Goal: Connect with others: Connect with others

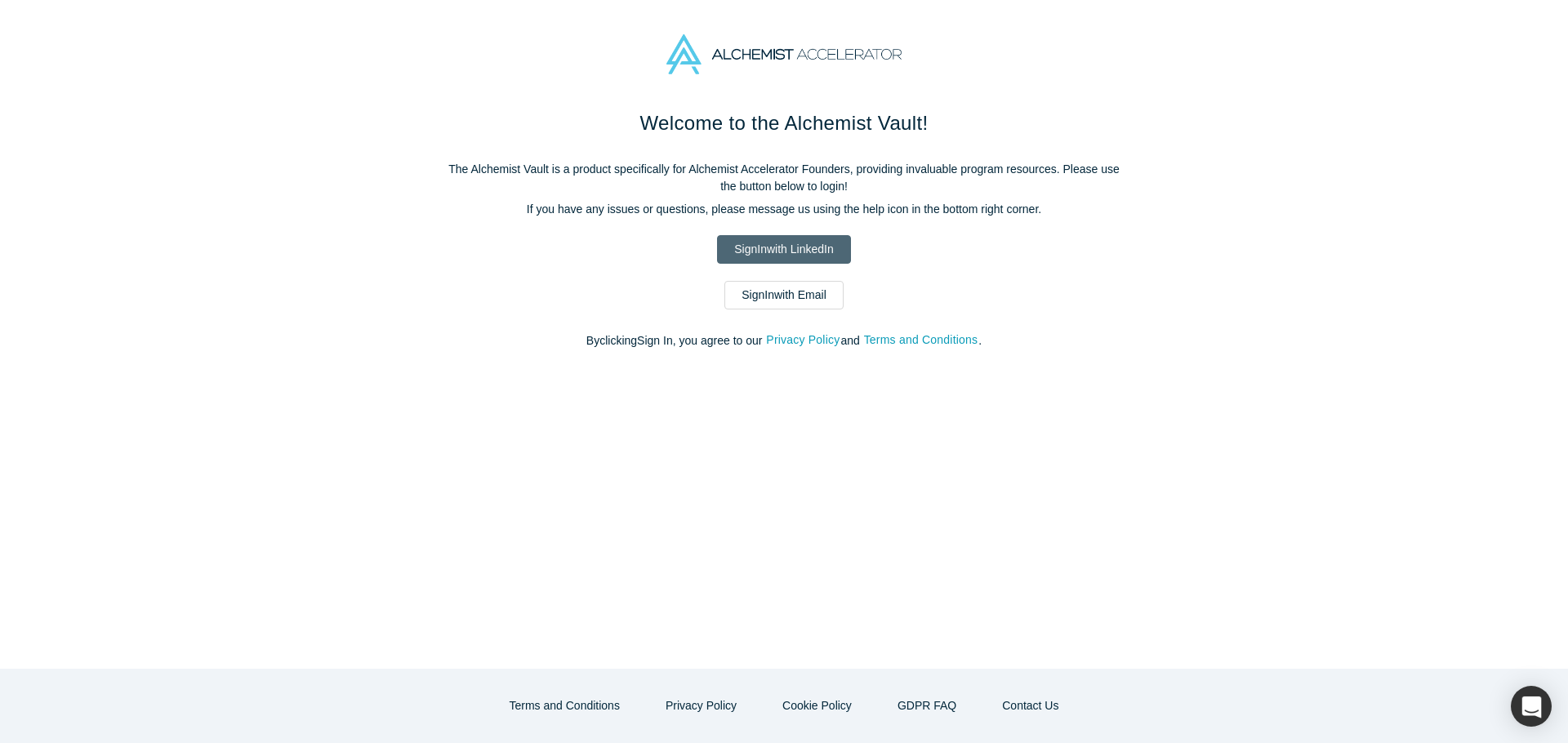
click at [784, 249] on link "Sign In with LinkedIn" at bounding box center [784, 250] width 133 height 29
